Goal: Navigation & Orientation: Find specific page/section

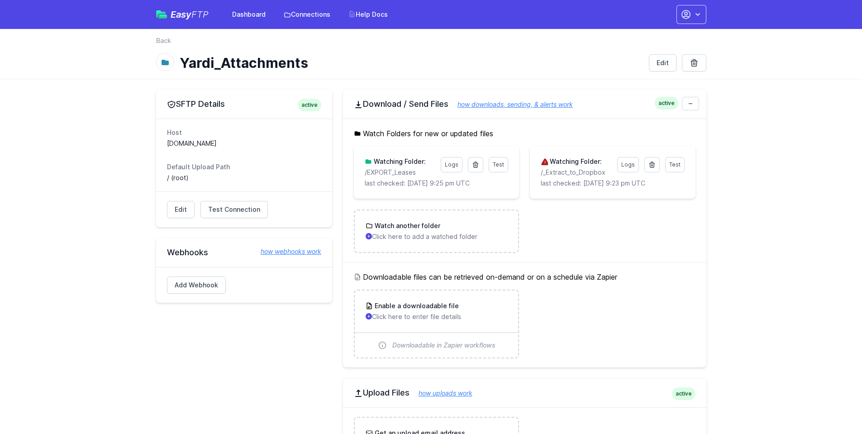
scroll to position [362, 0]
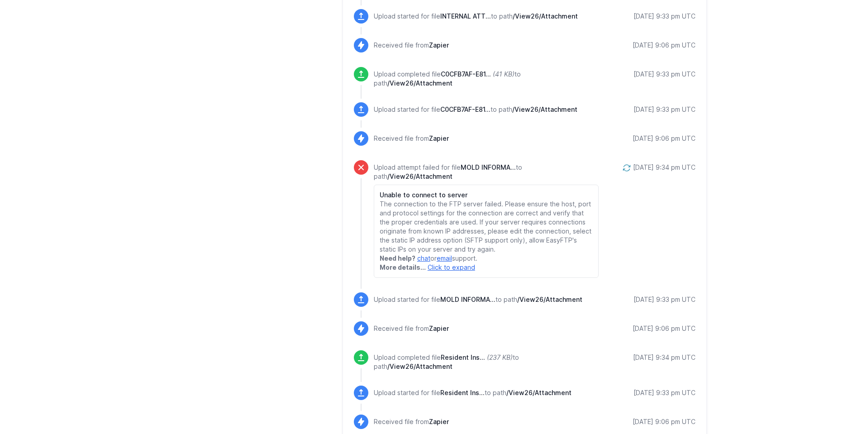
scroll to position [1133, 0]
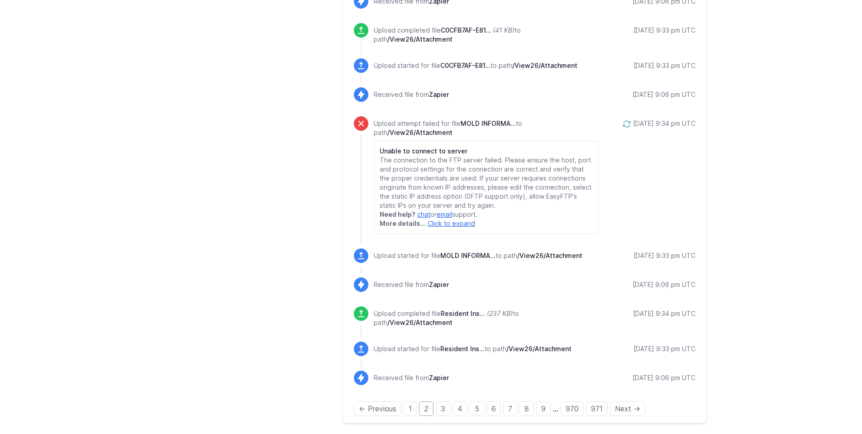
click at [623, 123] on icon at bounding box center [626, 124] width 7 height 6
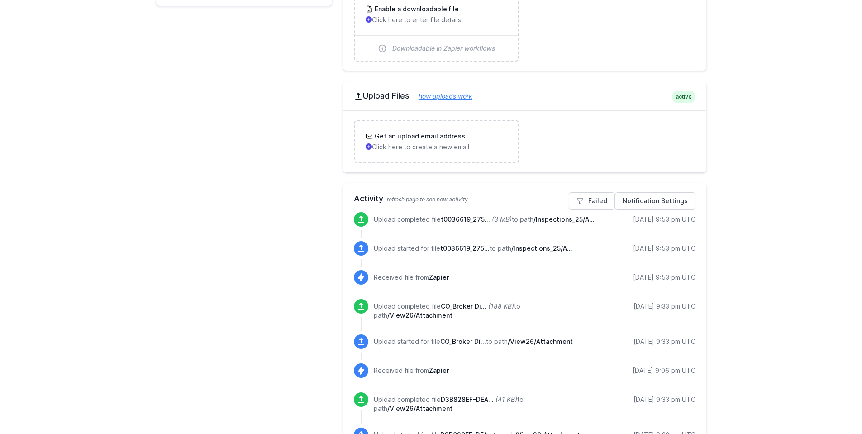
scroll to position [409, 0]
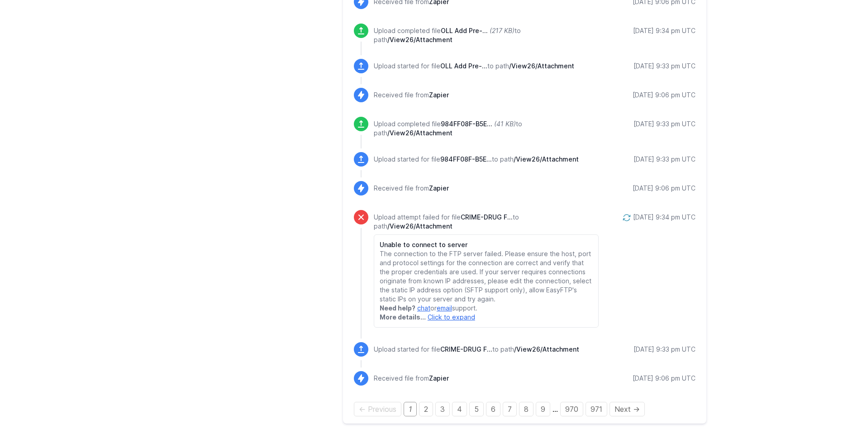
scroll to position [1223, 0]
click at [451, 412] on div "← Previous 1 2 3 4 5 6 7 8 9 … 970 971 Next →" at bounding box center [525, 408] width 342 height 11
click at [445, 411] on link "3" at bounding box center [443, 409] width 14 height 14
